Goal: Task Accomplishment & Management: Manage account settings

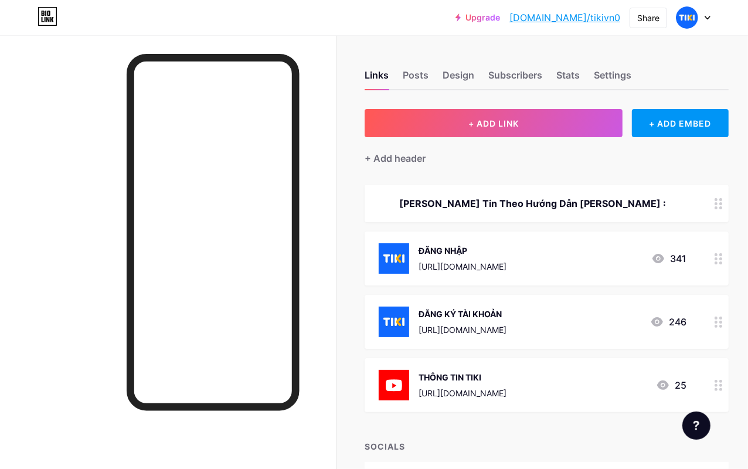
click at [723, 259] on circle at bounding box center [721, 258] width 3 height 3
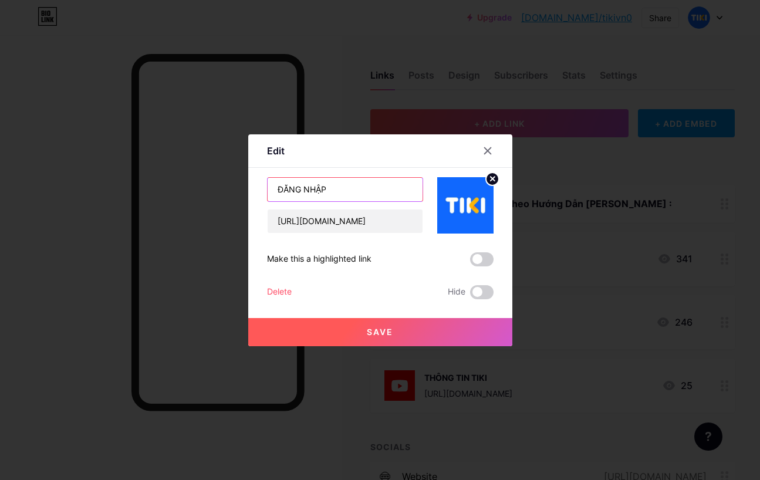
click at [368, 189] on input "ĐĂNG NHẬP" at bounding box center [344, 189] width 155 height 23
click at [367, 218] on input "[URL][DOMAIN_NAME]" at bounding box center [344, 220] width 155 height 23
paste input "elkj"
type input "[URL][DOMAIN_NAME]"
click at [435, 334] on button "Save" at bounding box center [380, 332] width 264 height 28
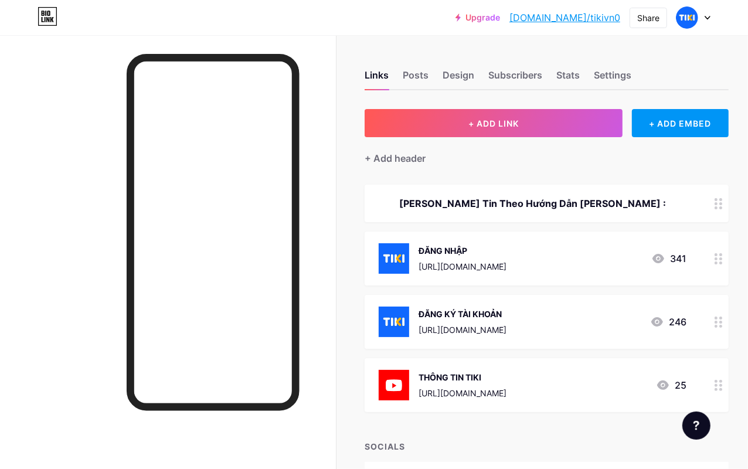
click at [718, 321] on circle at bounding box center [716, 322] width 3 height 3
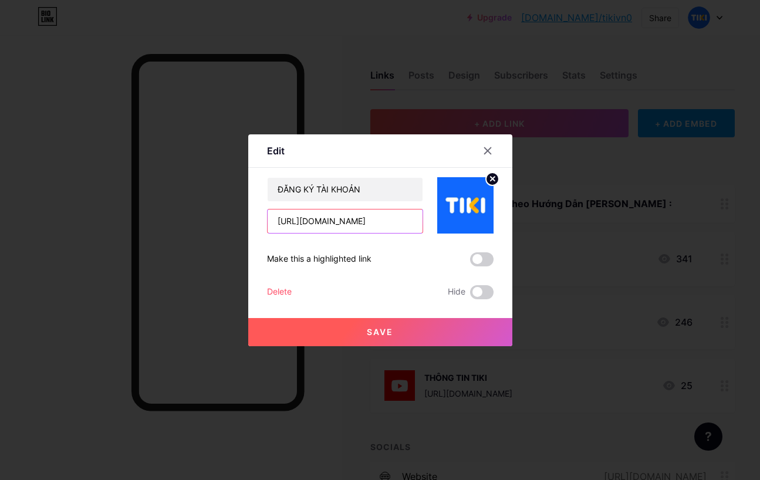
click at [394, 223] on input "[URL][DOMAIN_NAME]" at bounding box center [344, 220] width 155 height 23
paste input "elkj"
type input "[URL][DOMAIN_NAME]"
click at [397, 344] on button "Save" at bounding box center [380, 332] width 264 height 28
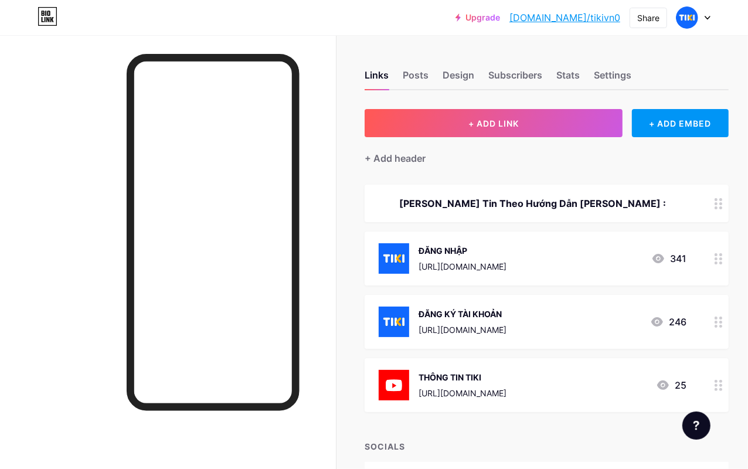
click at [720, 326] on icon at bounding box center [719, 322] width 8 height 11
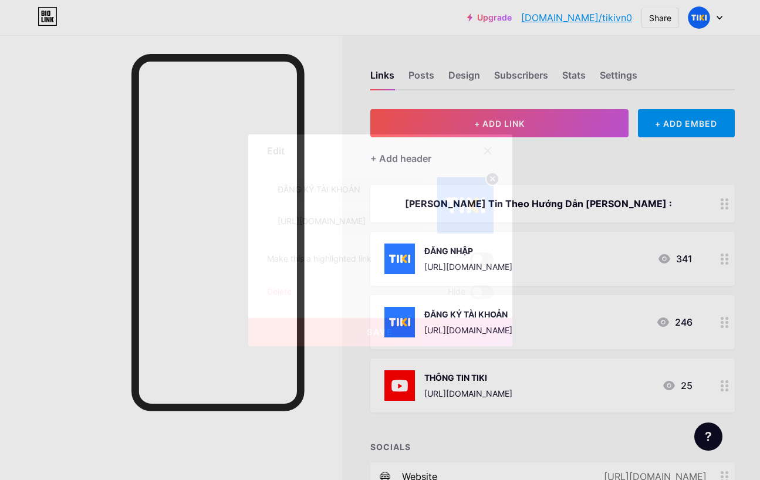
click at [479, 260] on span at bounding box center [481, 259] width 23 height 14
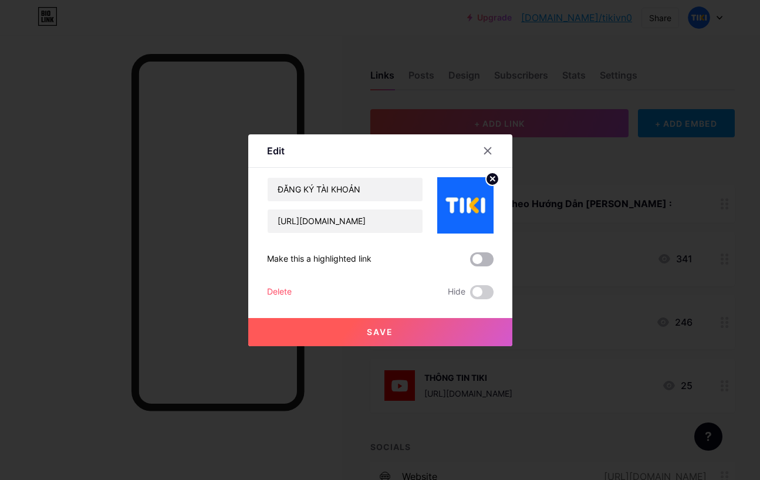
click at [470, 262] on input "checkbox" at bounding box center [470, 262] width 0 height 0
click at [437, 347] on div at bounding box center [380, 240] width 760 height 480
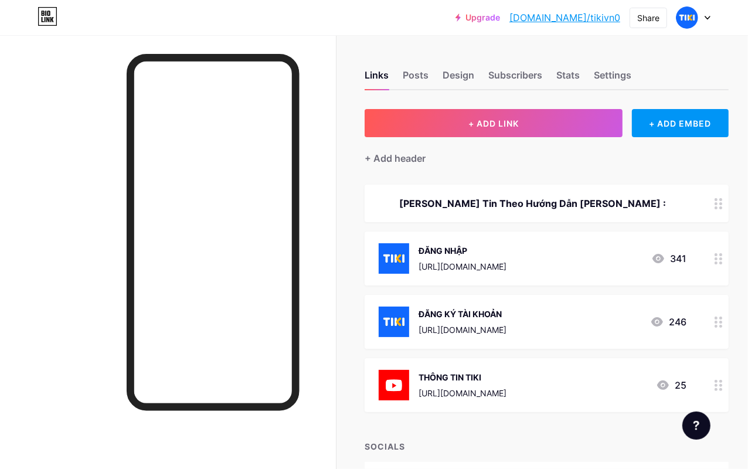
click at [723, 321] on icon at bounding box center [719, 322] width 8 height 11
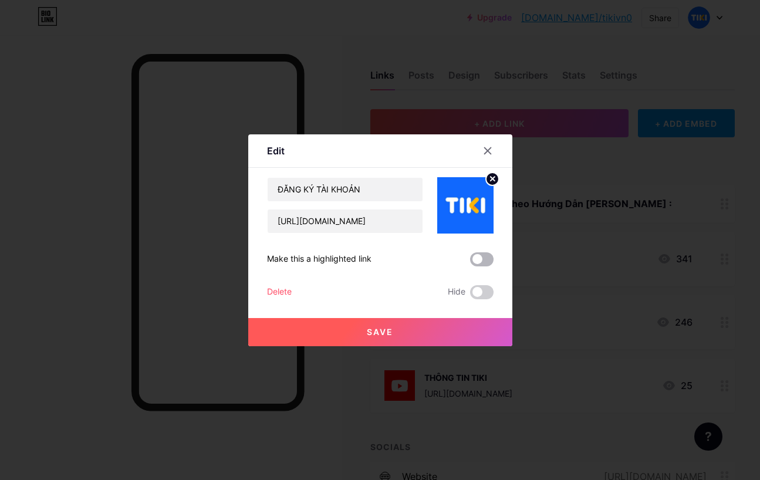
click at [488, 259] on span at bounding box center [481, 259] width 23 height 14
click at [470, 262] on input "checkbox" at bounding box center [470, 262] width 0 height 0
click at [459, 326] on button "Save" at bounding box center [380, 332] width 264 height 28
